Goal: Find specific page/section: Find specific page/section

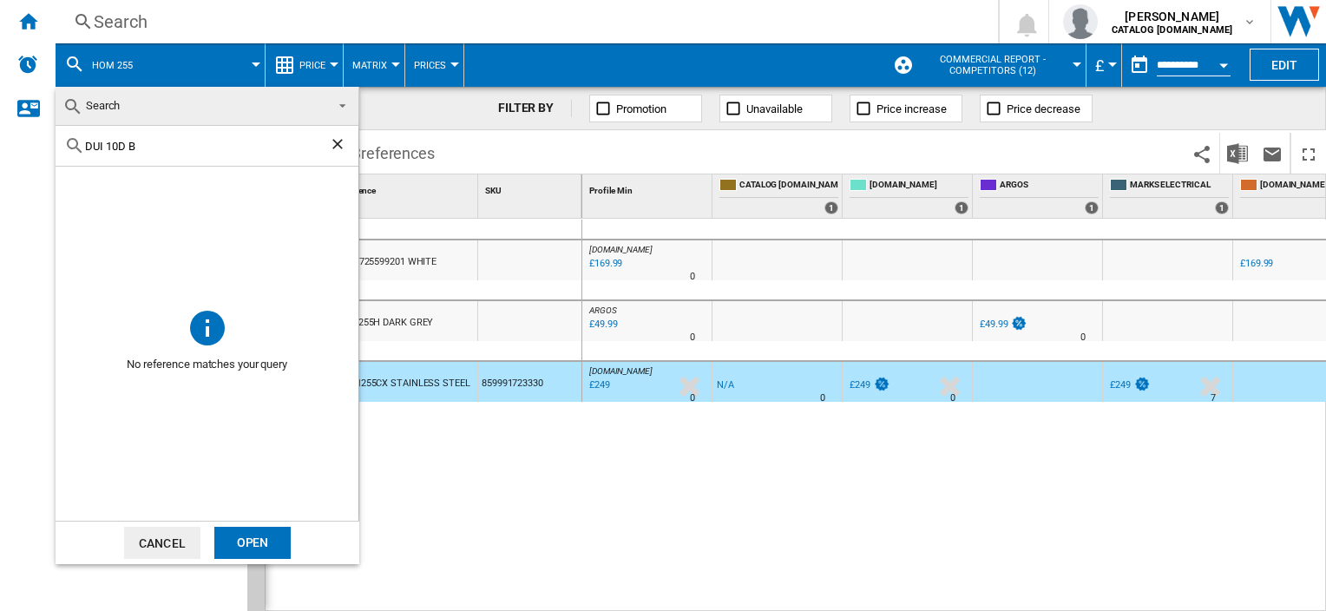
click at [541, 155] on md-backdrop at bounding box center [663, 305] width 1326 height 611
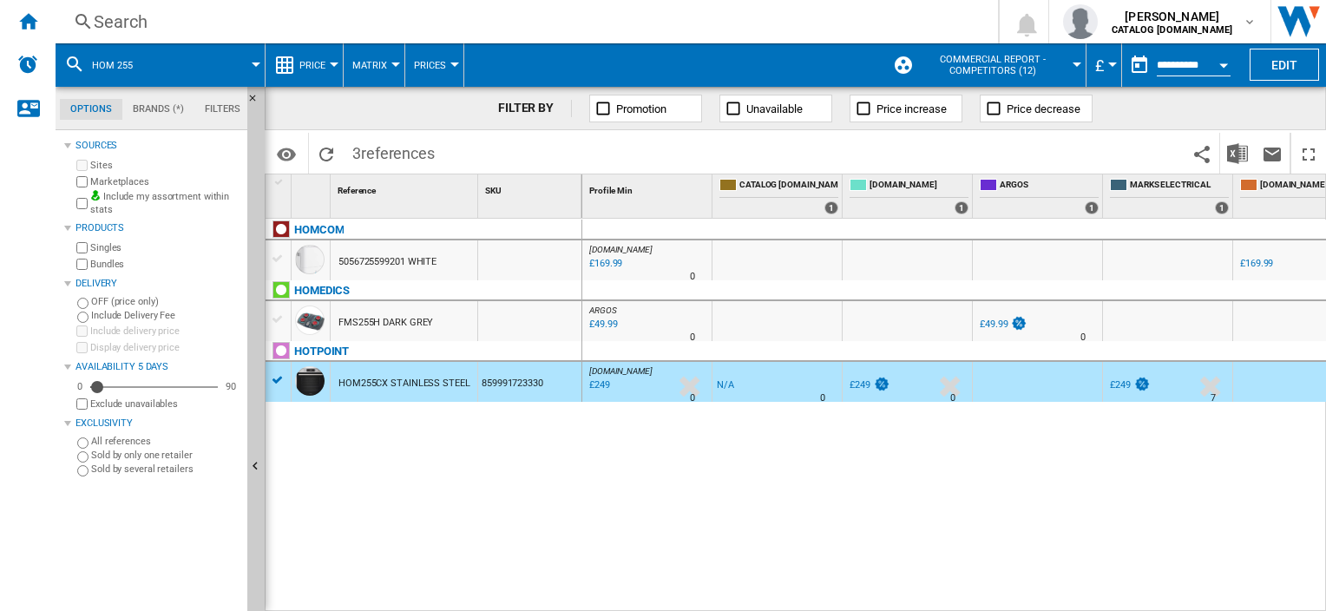
click at [141, 60] on button "hom 255" at bounding box center [121, 64] width 58 height 43
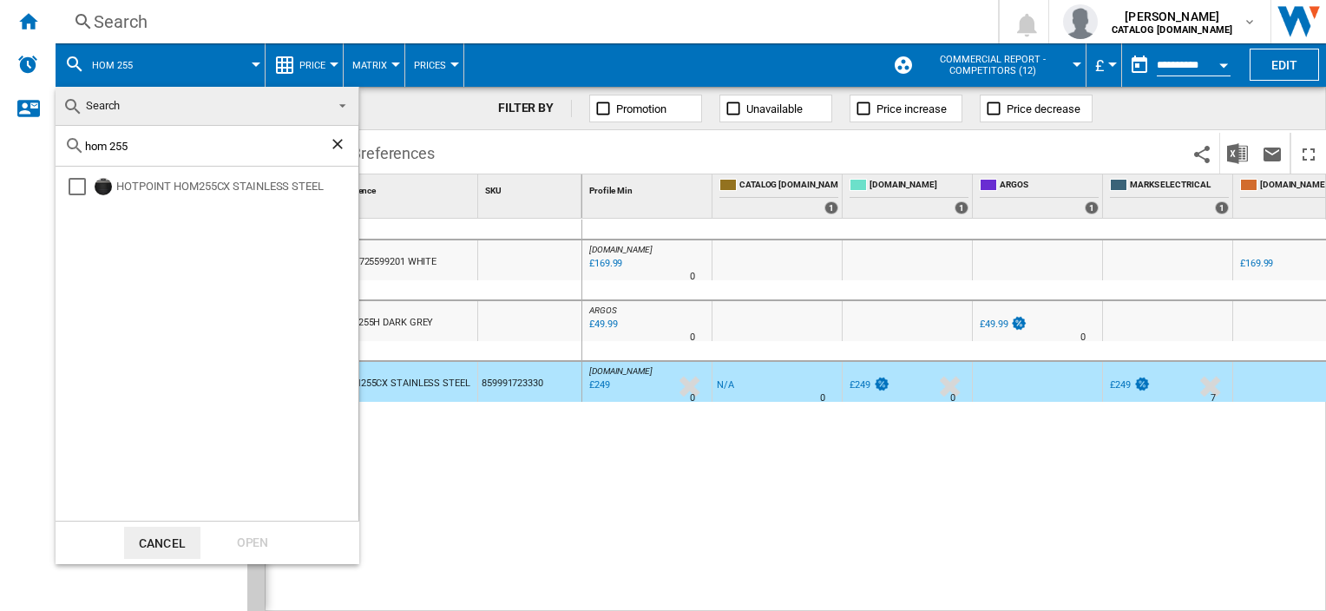
click at [128, 142] on input "hom 255" at bounding box center [207, 146] width 244 height 13
type input "ho235"
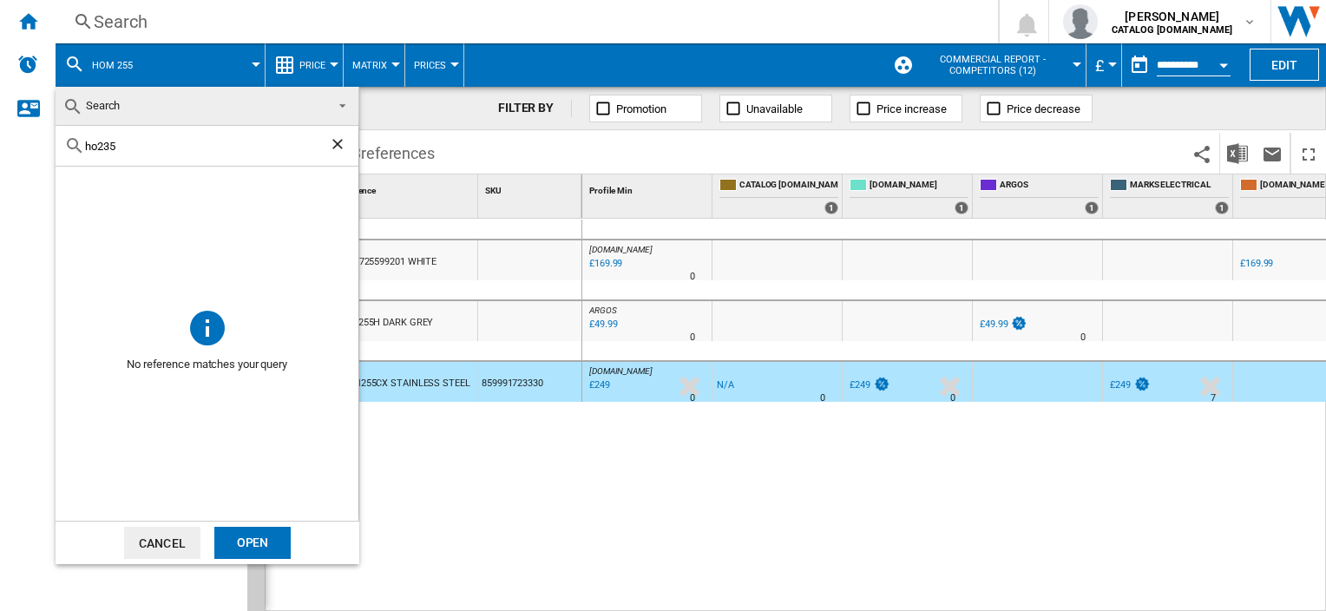
click at [521, 471] on md-backdrop at bounding box center [663, 305] width 1326 height 611
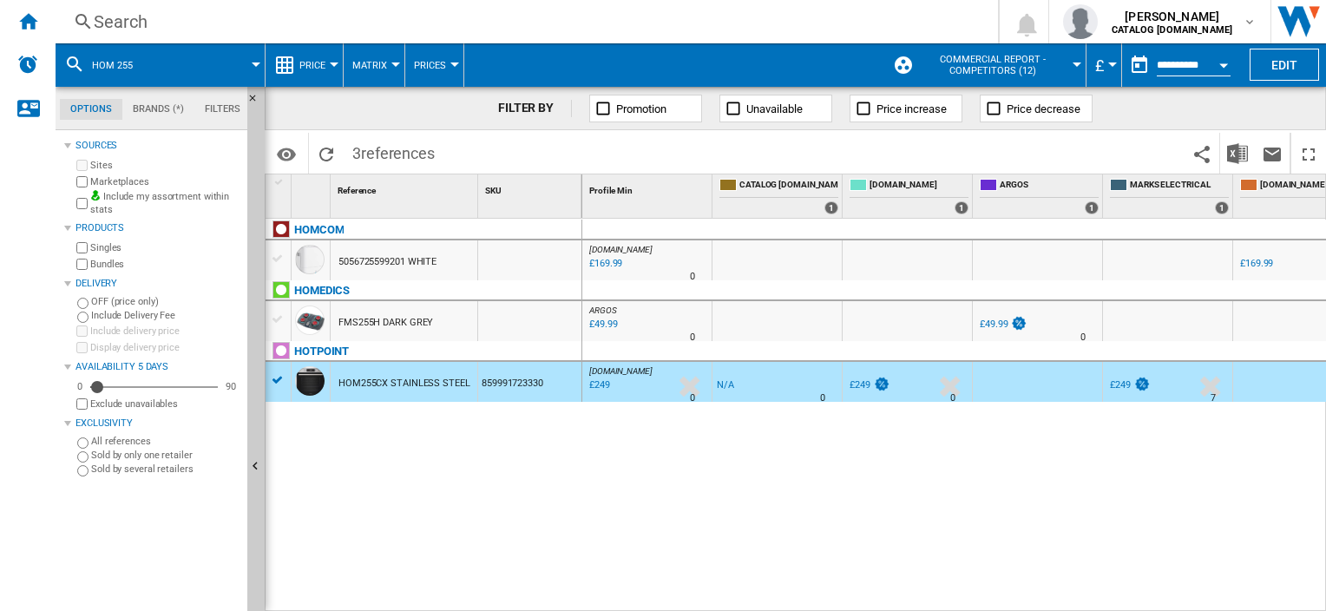
click at [255, 60] on span at bounding box center [206, 64] width 99 height 43
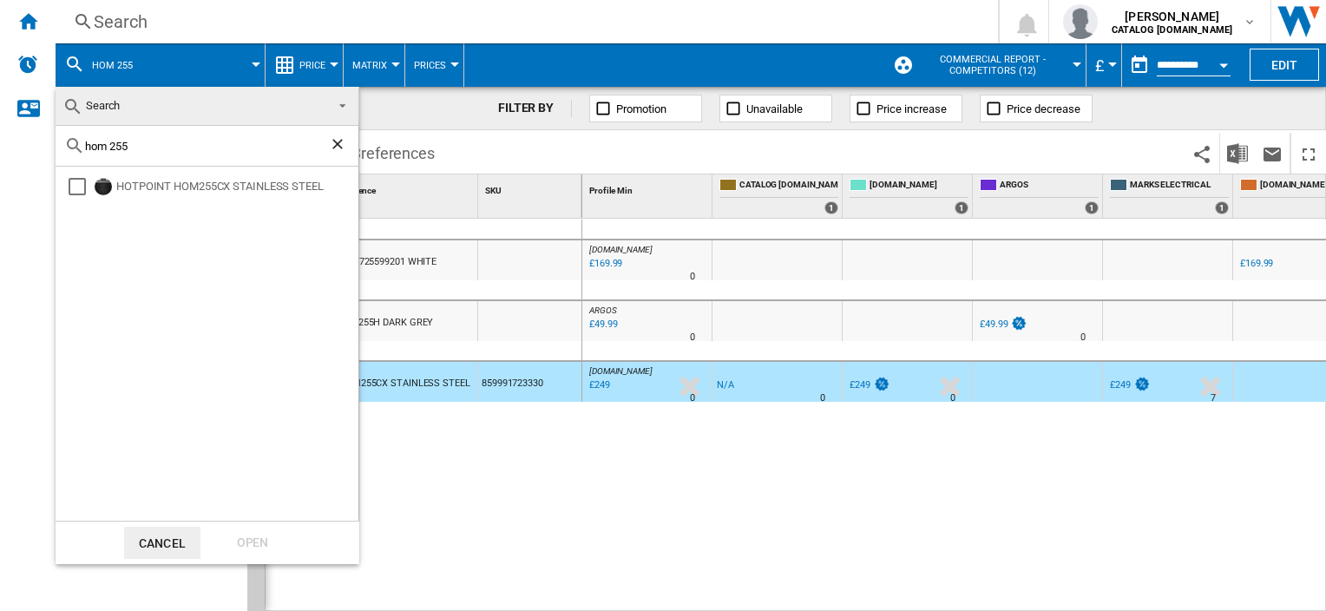
click at [337, 140] on ng-md-icon "Clear search" at bounding box center [339, 145] width 21 height 21
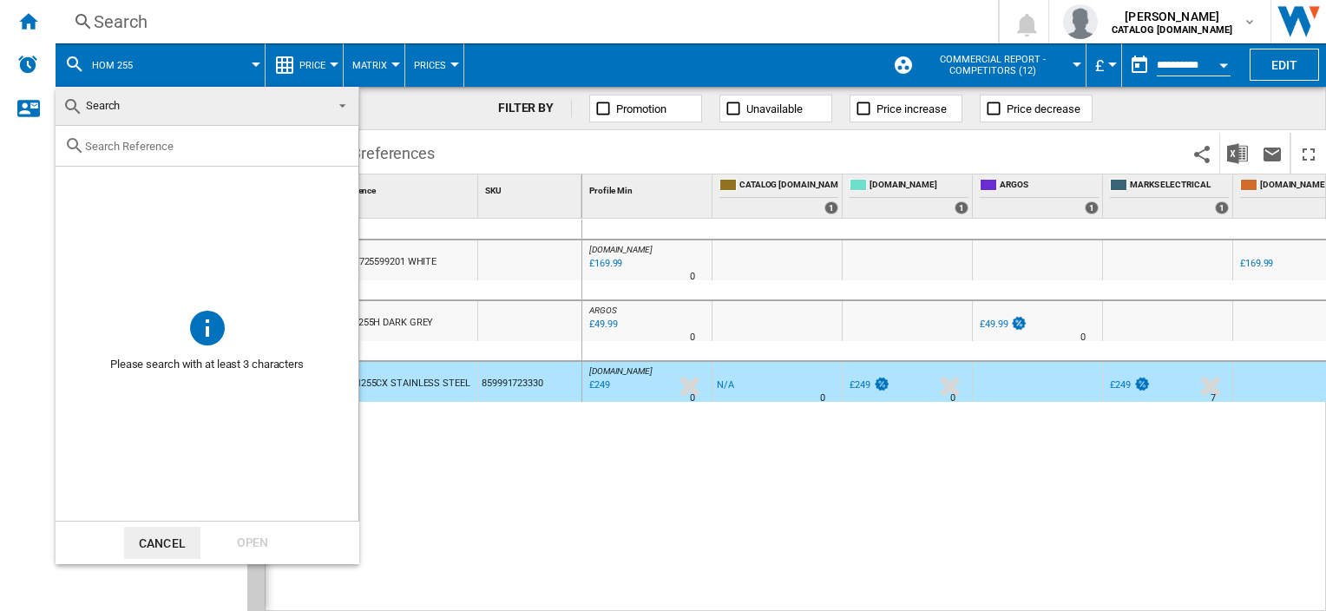
click at [344, 103] on span at bounding box center [337, 104] width 21 height 24
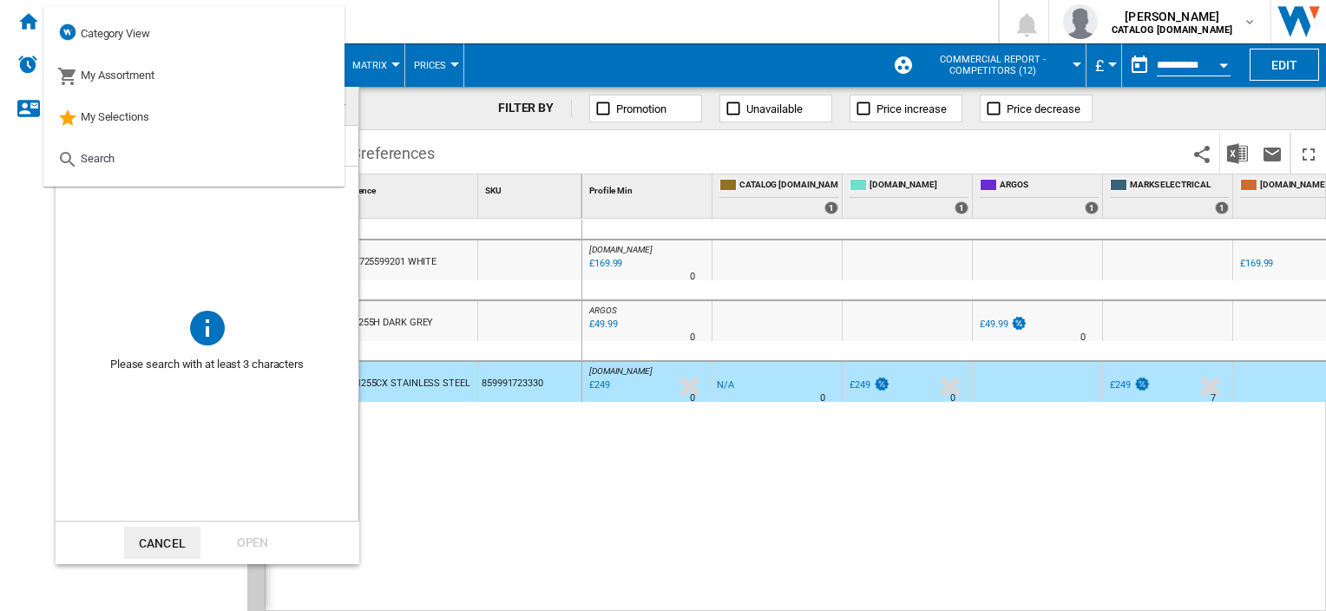
click at [446, 117] on md-backdrop at bounding box center [663, 305] width 1326 height 611
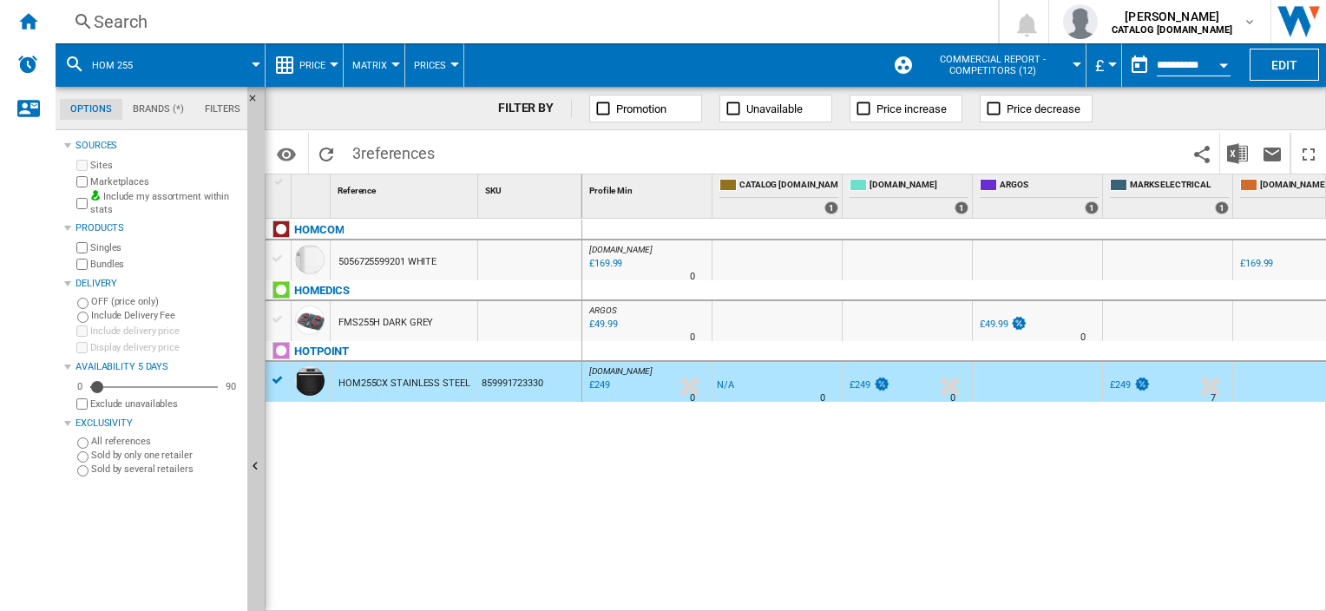
click at [449, 154] on span at bounding box center [628, 153] width 371 height 41
click at [24, 17] on ng-md-icon "Home" at bounding box center [27, 20] width 21 height 21
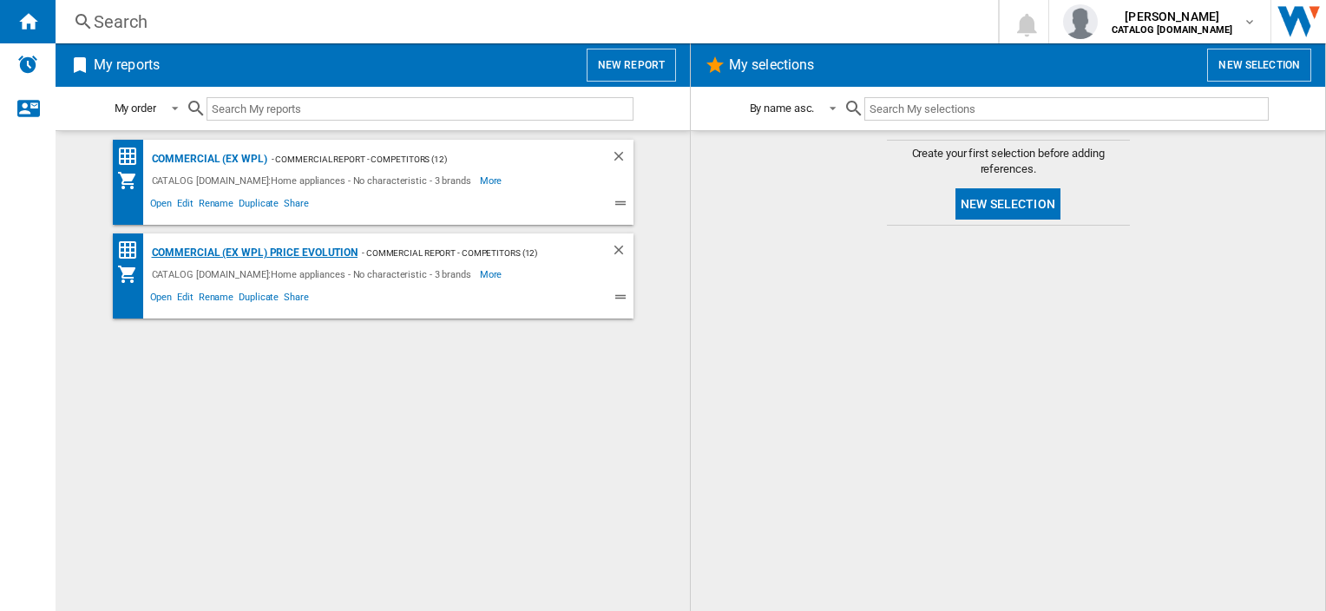
click at [197, 255] on div "Commercial (ex WPL) Price Evolution" at bounding box center [253, 253] width 211 height 22
